Goal: Task Accomplishment & Management: Manage account settings

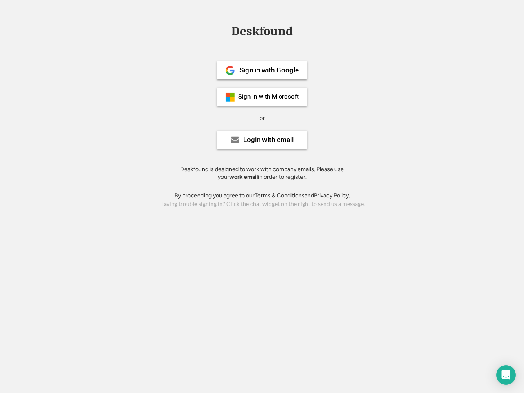
click at [262, 117] on div "or" at bounding box center [262, 118] width 5 height 8
click at [262, 33] on div "Deskfound" at bounding box center [262, 31] width 70 height 13
click at [224, 31] on div "Deskfound" at bounding box center [262, 33] width 524 height 16
click at [262, 33] on div "Deskfound" at bounding box center [262, 31] width 70 height 13
click at [262, 118] on div "or" at bounding box center [262, 118] width 5 height 8
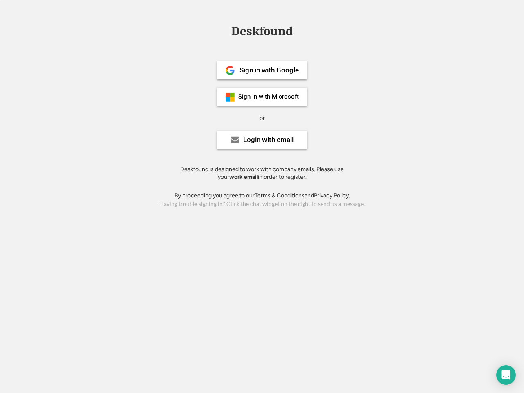
click at [262, 70] on div "Sign in with Google" at bounding box center [269, 70] width 59 height 7
click at [269, 70] on div "Sign in with Google" at bounding box center [269, 70] width 59 height 7
click at [230, 70] on img at bounding box center [230, 71] width 10 height 10
click at [262, 97] on div "Sign in with Microsoft" at bounding box center [268, 97] width 61 height 6
click at [269, 97] on div "Sign in with Microsoft" at bounding box center [268, 97] width 61 height 6
